Goal: Find specific page/section: Find specific page/section

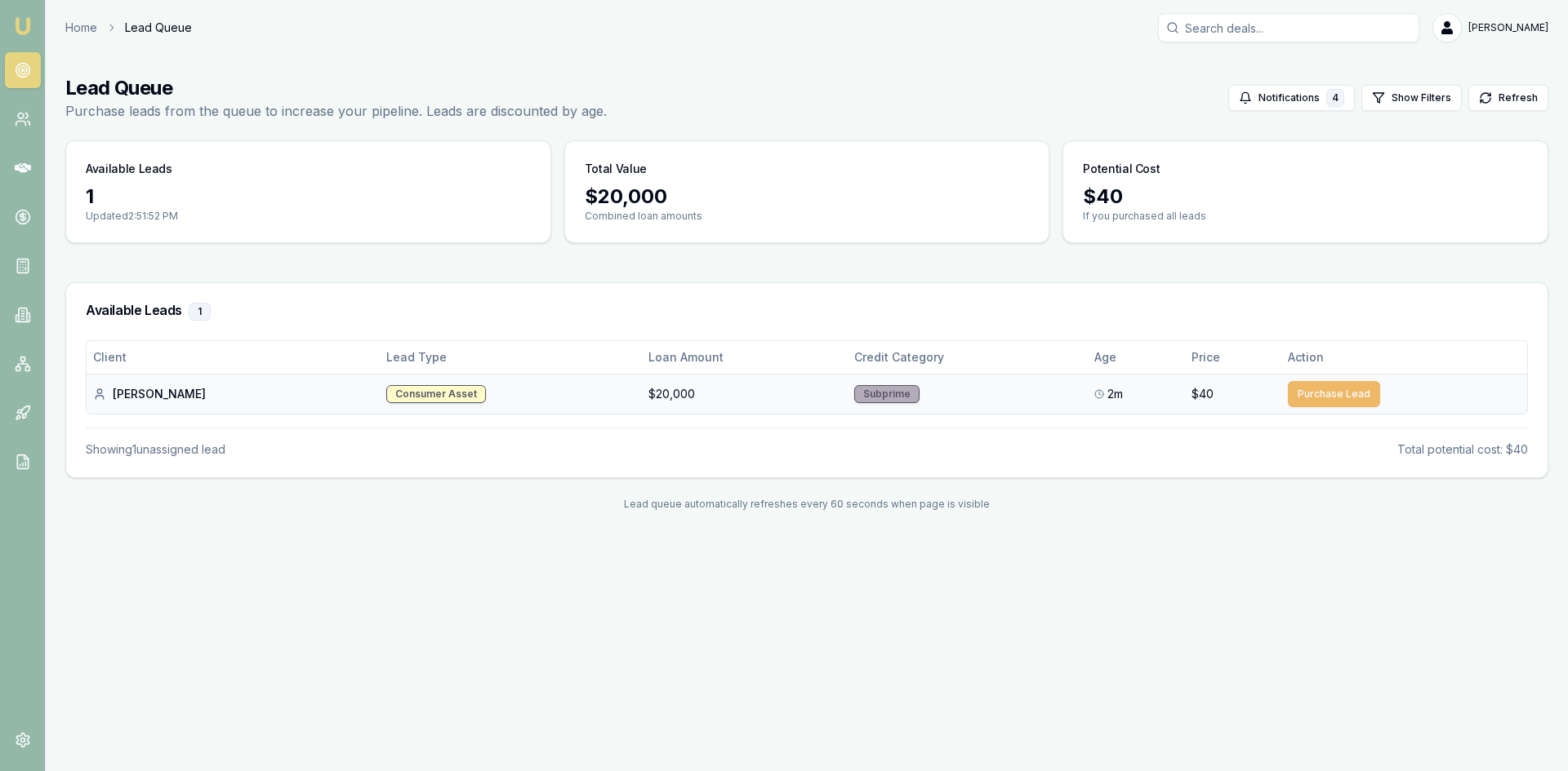
click at [1312, 397] on button "Purchase Lead" at bounding box center [1334, 394] width 92 height 26
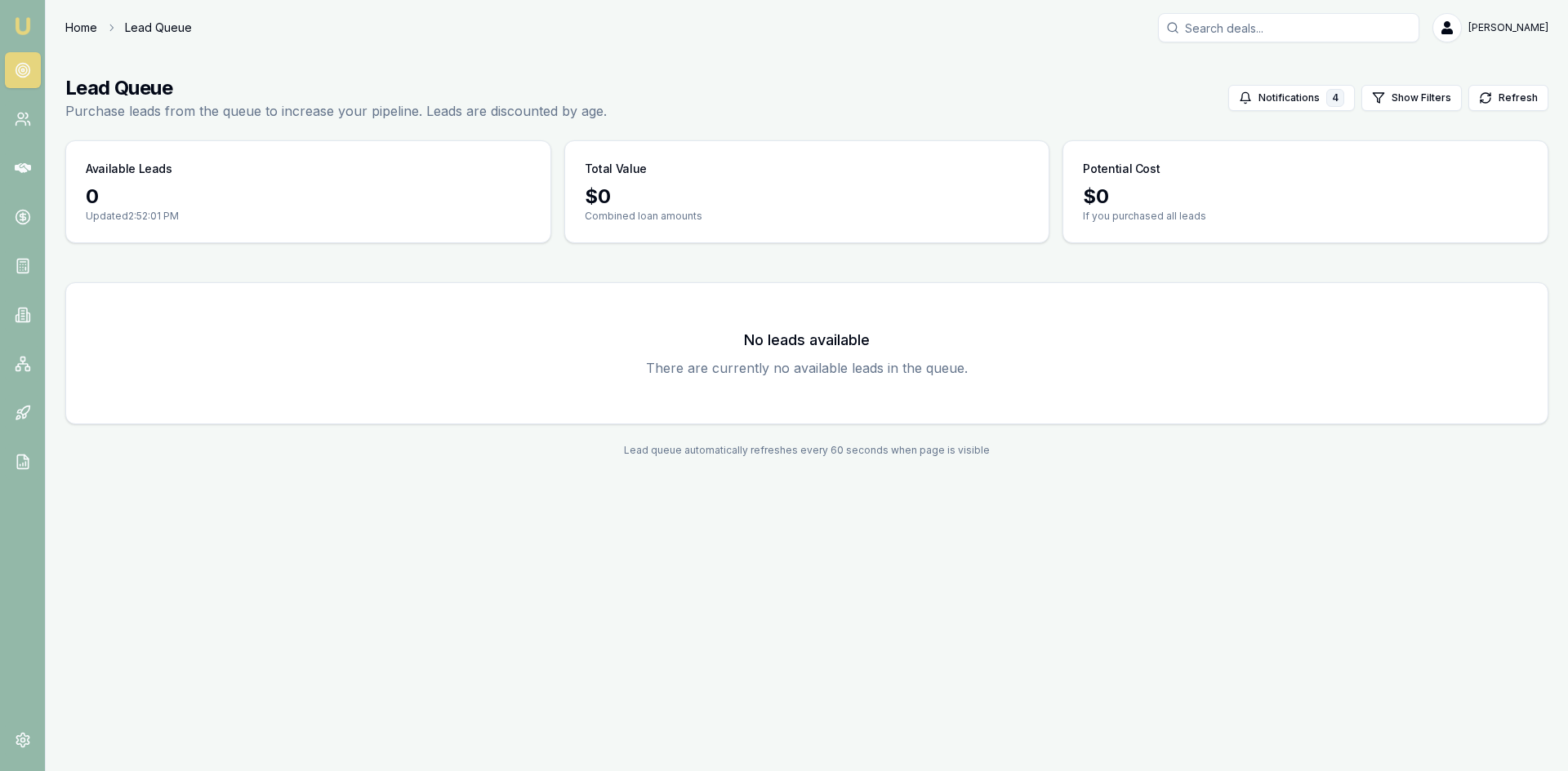
click at [81, 34] on link "Home" at bounding box center [81, 27] width 32 height 16
click at [1310, 99] on button "Notifications 4" at bounding box center [1291, 97] width 127 height 26
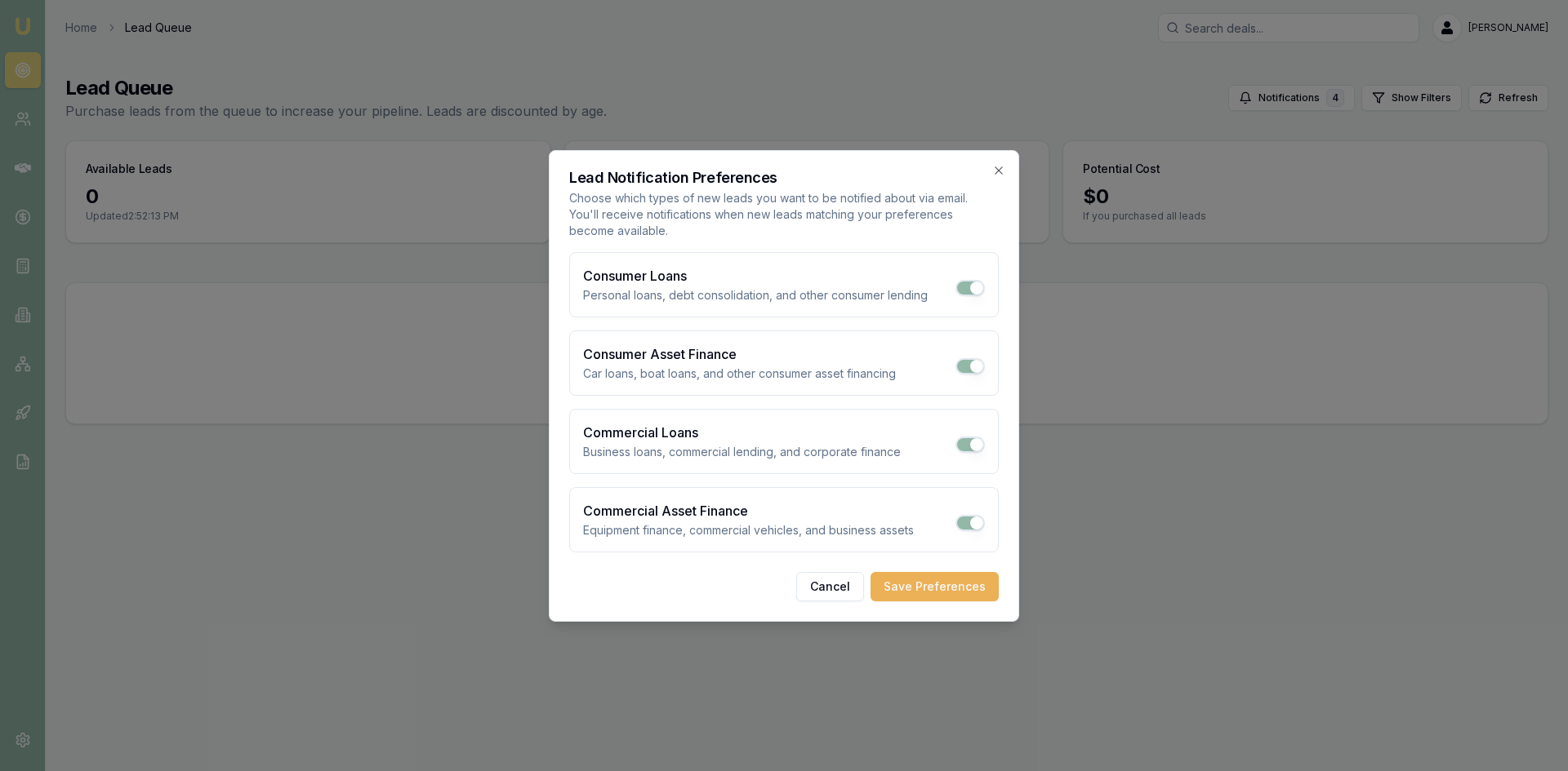
drag, startPoint x: 843, startPoint y: 596, endPoint x: 1005, endPoint y: 527, distance: 176.1
click at [843, 594] on button "Cancel" at bounding box center [830, 587] width 68 height 30
